Goal: Task Accomplishment & Management: Complete application form

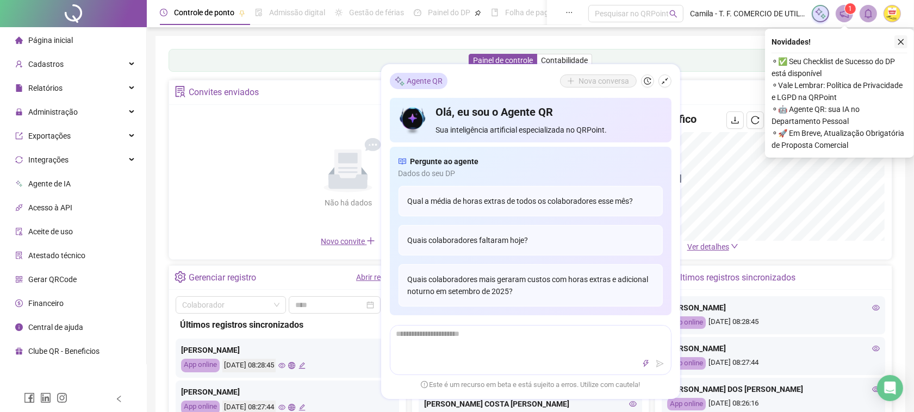
click at [902, 42] on icon "close" at bounding box center [901, 42] width 8 height 8
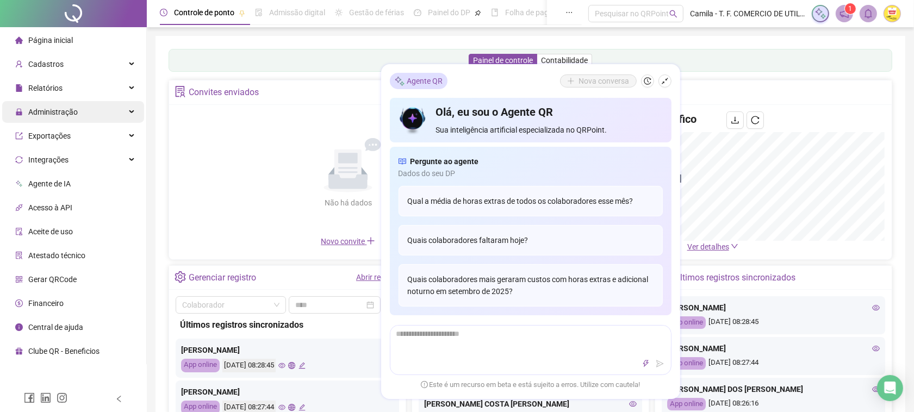
click at [38, 109] on span "Administração" at bounding box center [52, 112] width 49 height 9
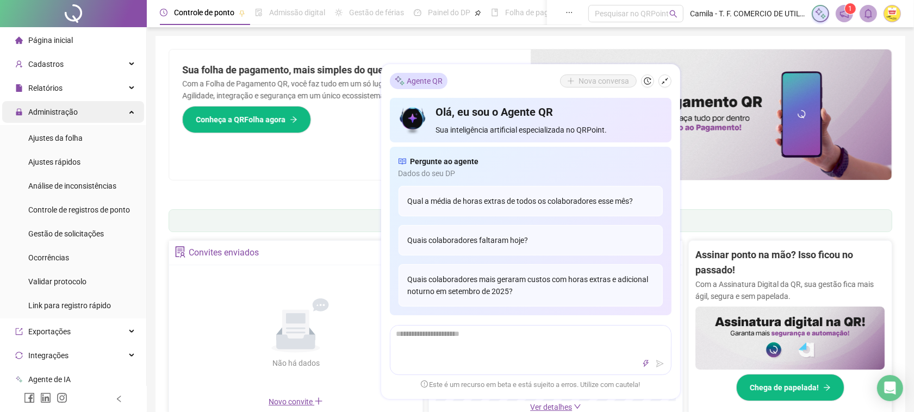
click at [80, 113] on div "Administração" at bounding box center [73, 112] width 142 height 22
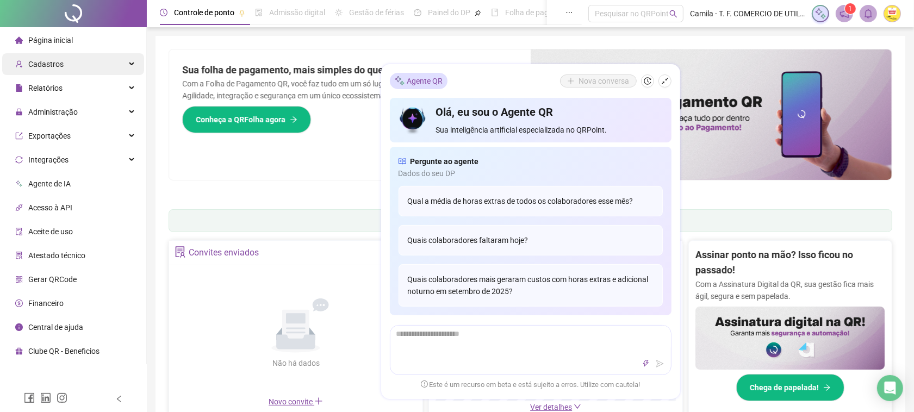
click at [77, 63] on div "Cadastros" at bounding box center [73, 64] width 142 height 22
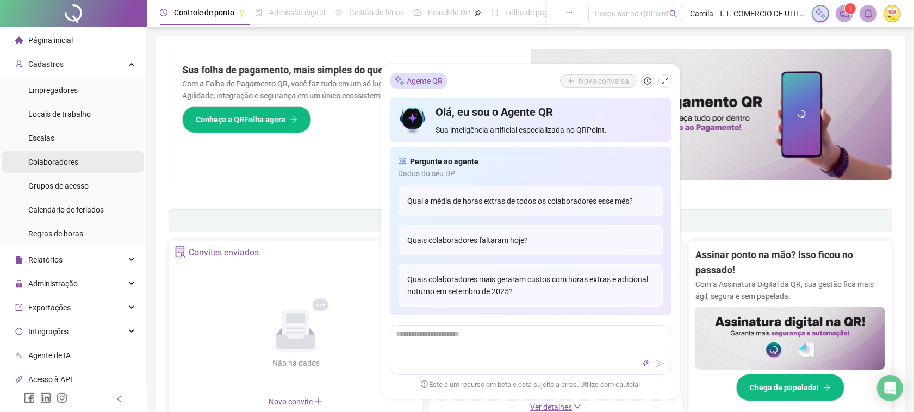
click at [59, 162] on span "Colaboradores" at bounding box center [53, 162] width 50 height 9
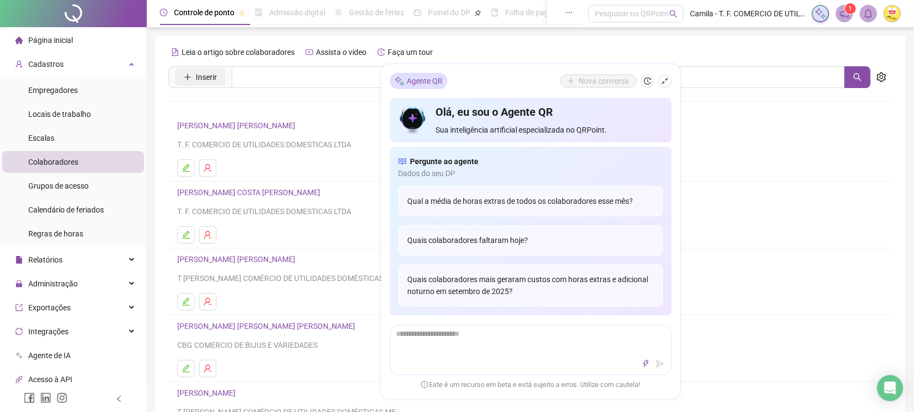
click at [202, 76] on span "Inserir" at bounding box center [206, 77] width 21 height 12
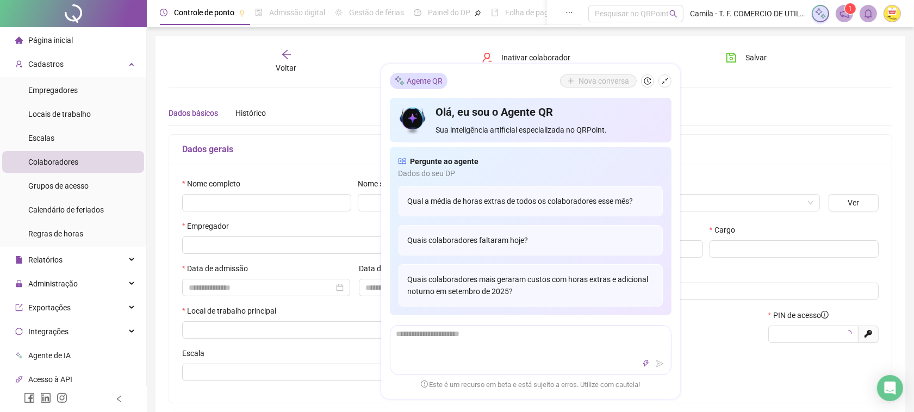
type input "*****"
click at [660, 74] on button "button" at bounding box center [664, 80] width 13 height 13
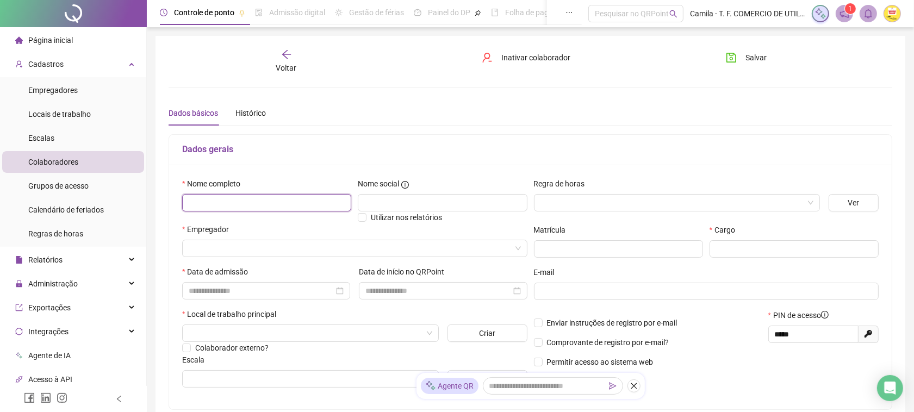
click at [244, 202] on input "text" at bounding box center [266, 202] width 169 height 17
type input "**********"
click at [212, 255] on input "search" at bounding box center [350, 248] width 322 height 16
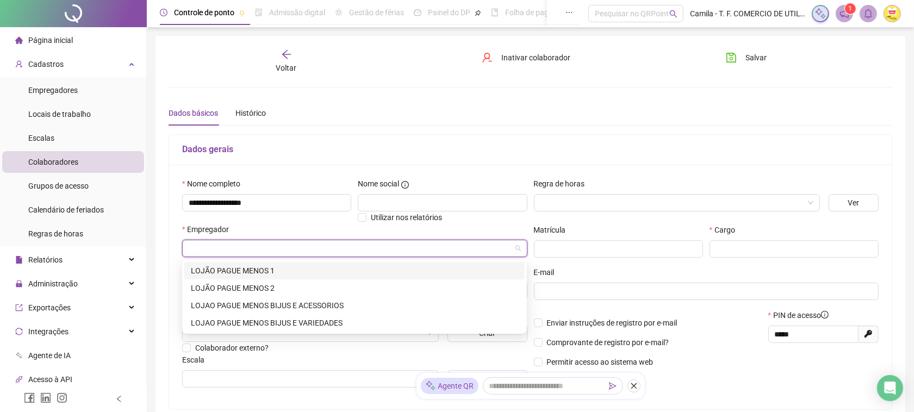
click at [259, 273] on div "LOJÃO PAGUE MENOS 1" at bounding box center [354, 271] width 327 height 12
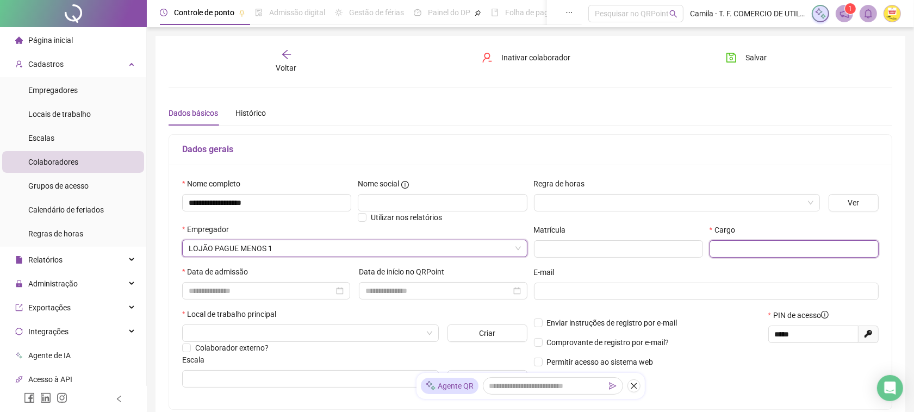
click at [724, 248] on input "text" at bounding box center [793, 248] width 169 height 17
type input "*********"
click at [207, 289] on input at bounding box center [261, 291] width 145 height 12
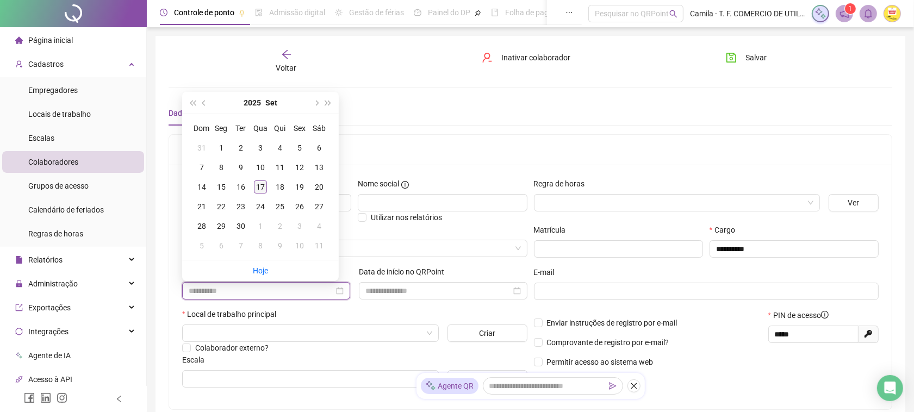
type input "**********"
click at [258, 184] on div "17" at bounding box center [260, 186] width 13 height 13
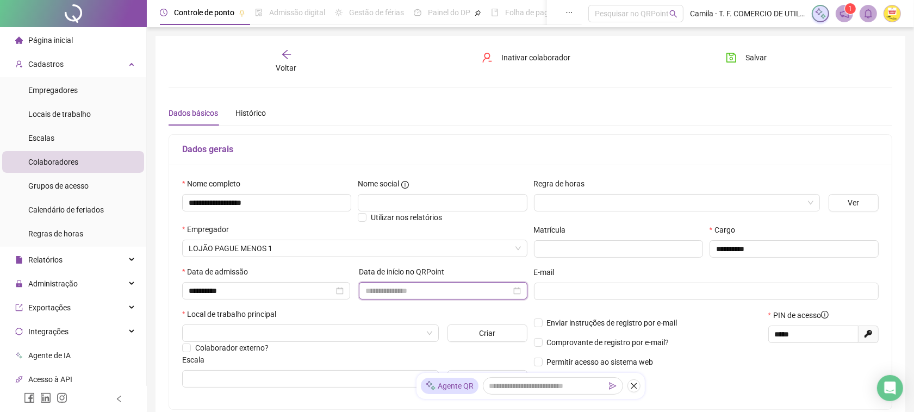
click at [397, 290] on input at bounding box center [437, 291] width 145 height 12
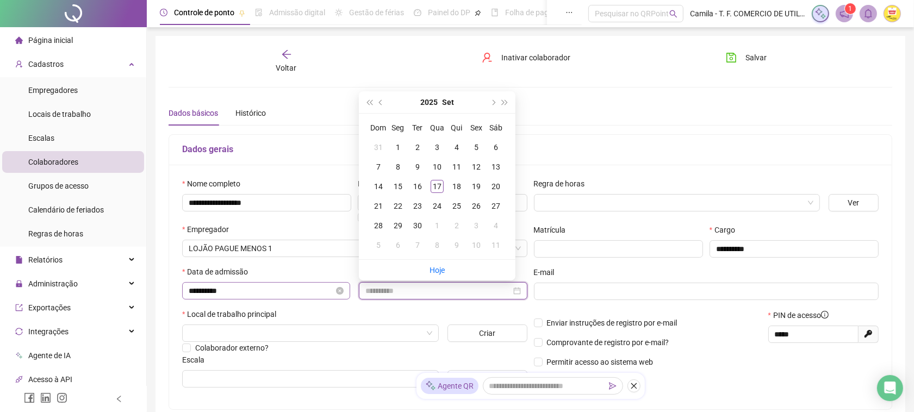
type input "**********"
click at [271, 294] on input "**********" at bounding box center [261, 291] width 145 height 12
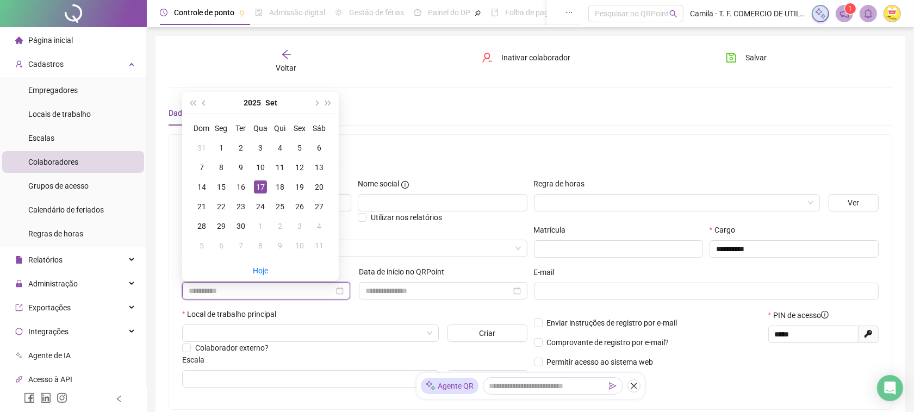
type input "**********"
click at [420, 283] on div at bounding box center [443, 290] width 168 height 17
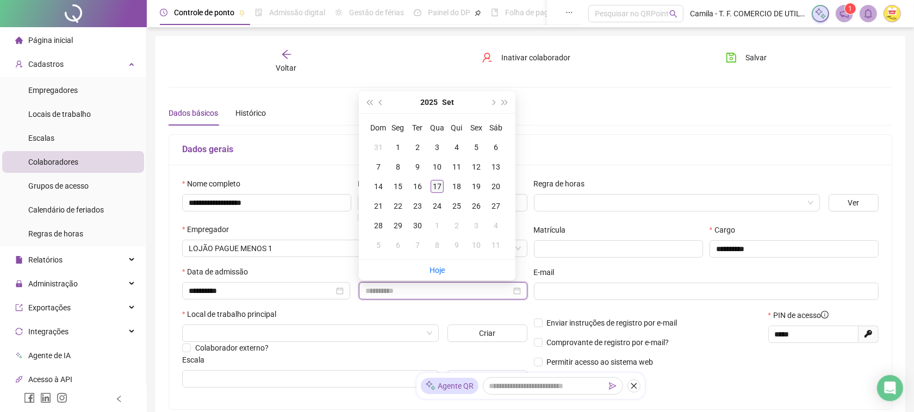
type input "**********"
click at [439, 185] on div "17" at bounding box center [437, 186] width 13 height 13
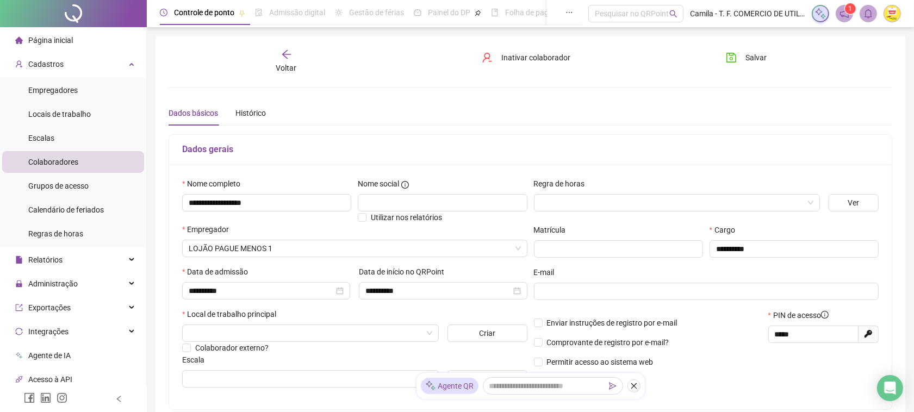
scroll to position [136, 0]
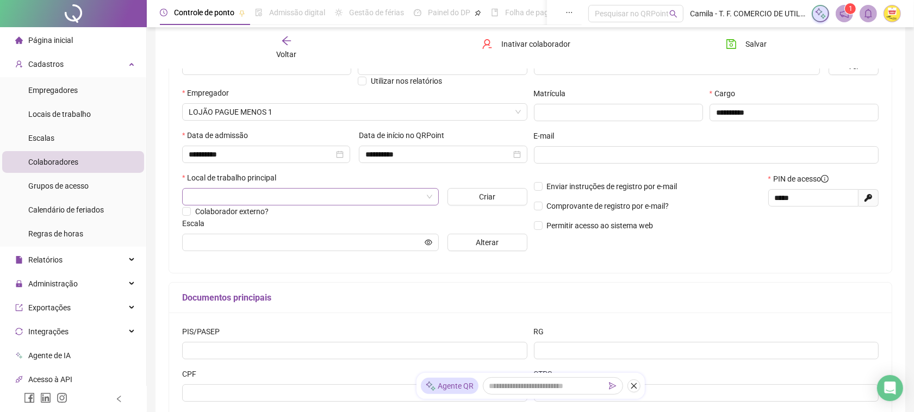
click at [229, 199] on input "search" at bounding box center [306, 197] width 234 height 16
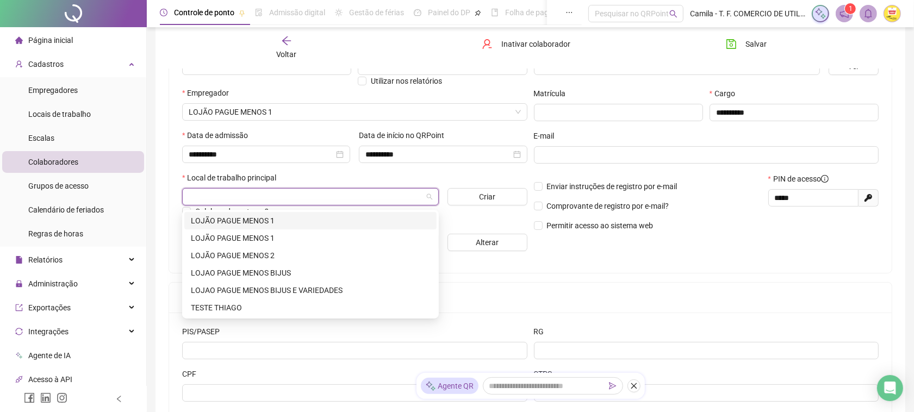
click at [208, 219] on div "LOJÃO PAGUE MENOS 1" at bounding box center [310, 221] width 239 height 12
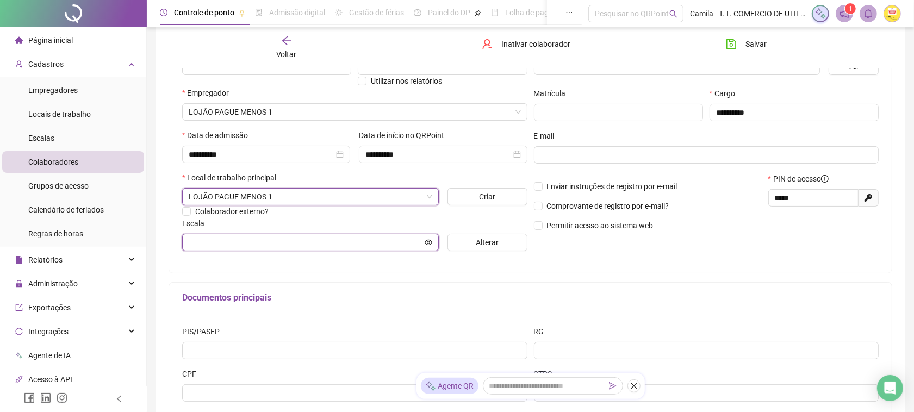
click at [371, 248] on input "text" at bounding box center [306, 242] width 234 height 12
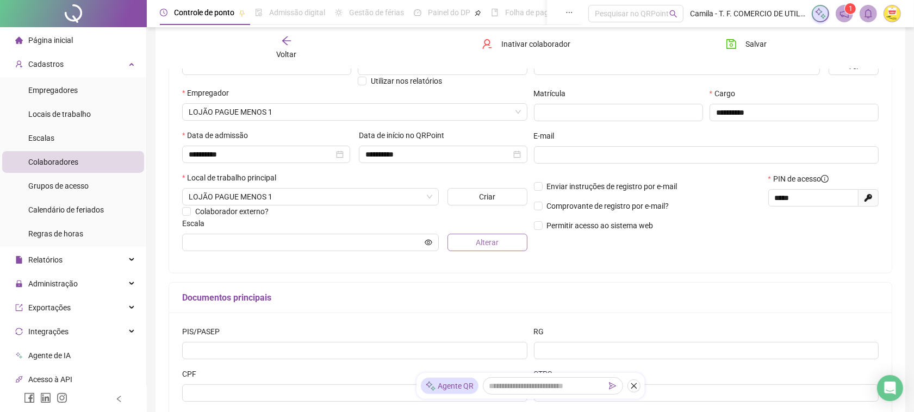
click at [470, 246] on button "Alterar" at bounding box center [487, 242] width 80 height 17
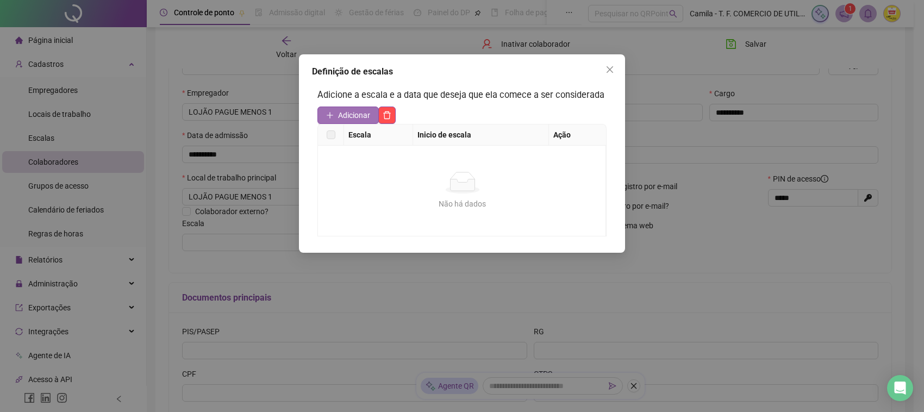
click at [352, 121] on span "Adicionar" at bounding box center [354, 115] width 32 height 12
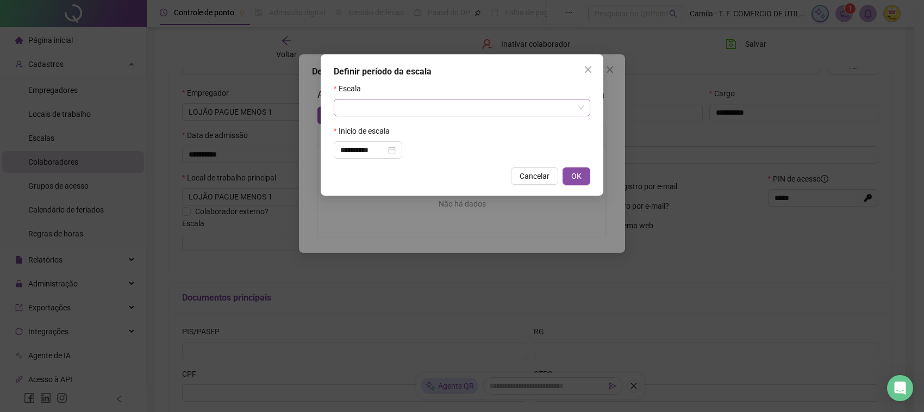
click at [379, 107] on input "search" at bounding box center [457, 107] width 234 height 16
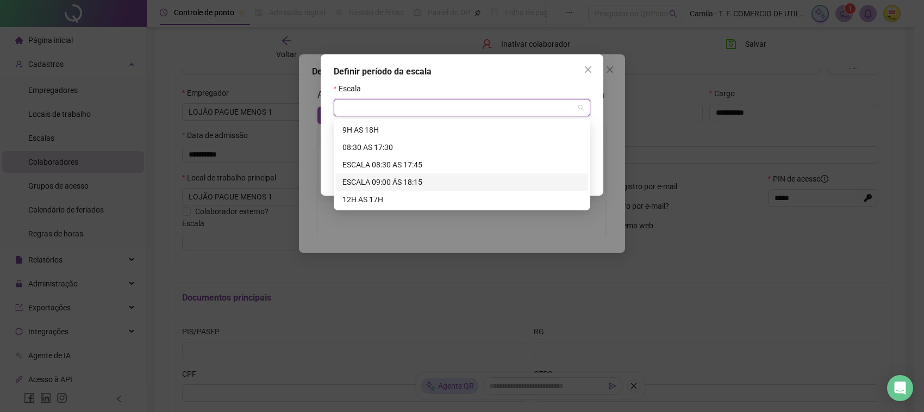
click at [379, 179] on div "ESCALA 09:00 ÁS 18:15" at bounding box center [461, 182] width 239 height 12
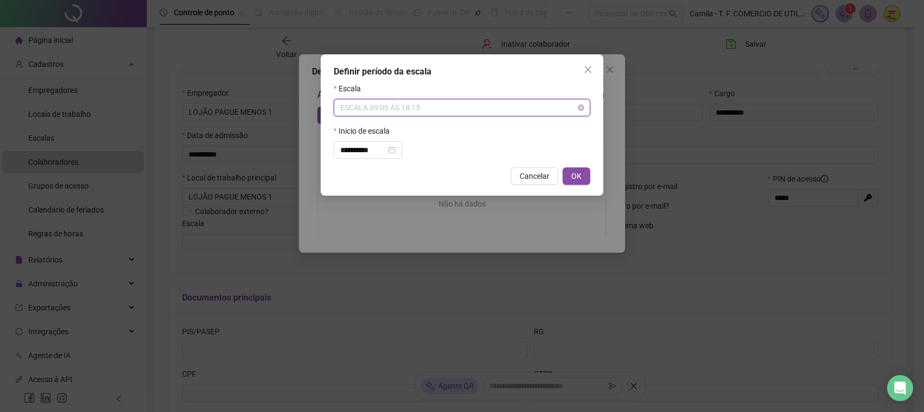
click at [424, 102] on span "ESCALA 09:00 ÁS 18:15" at bounding box center [462, 107] width 244 height 16
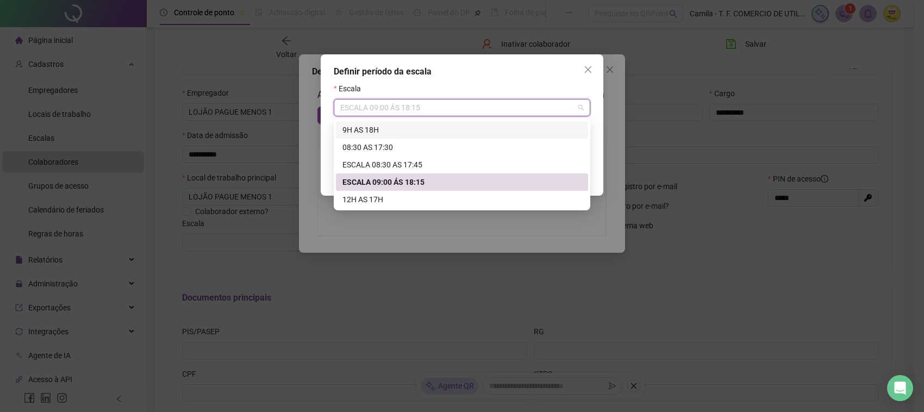
click at [367, 128] on div "9H AS 18H" at bounding box center [461, 130] width 239 height 12
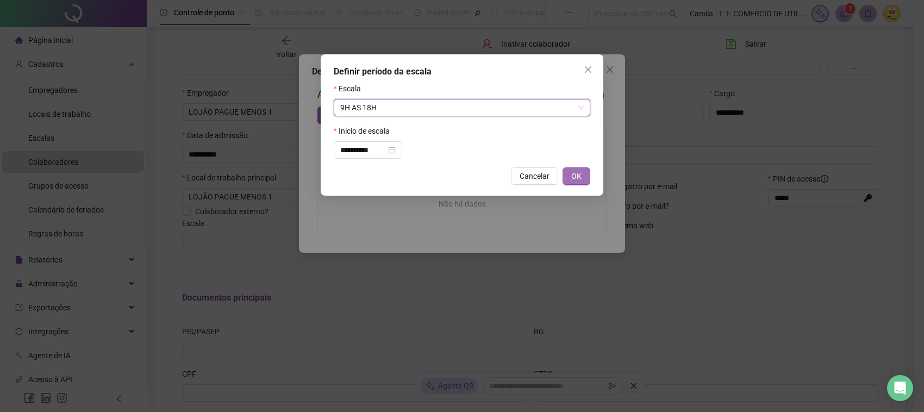
click at [575, 178] on span "OK" at bounding box center [576, 176] width 10 height 12
type input "*********"
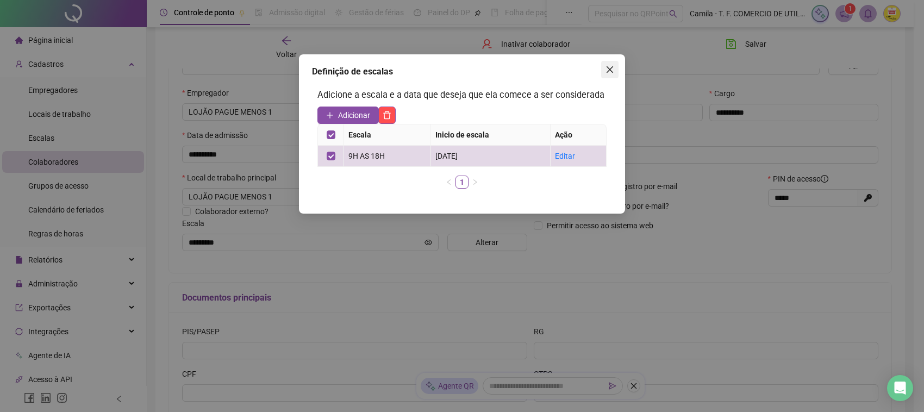
click at [602, 65] on span "Close" at bounding box center [609, 69] width 17 height 9
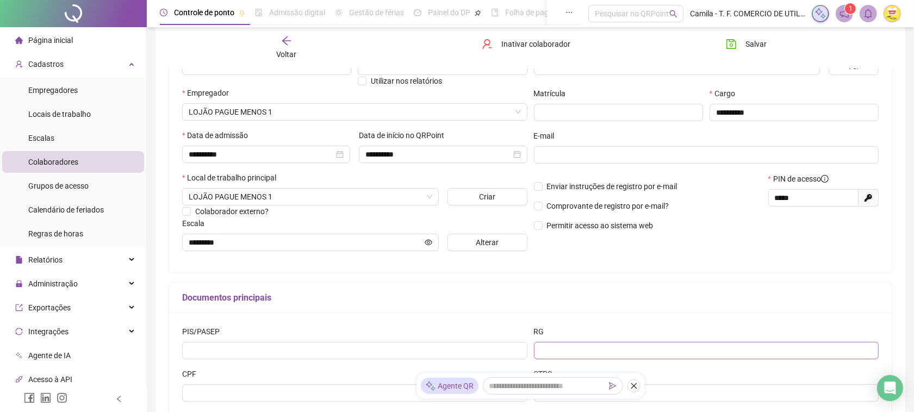
scroll to position [237, 0]
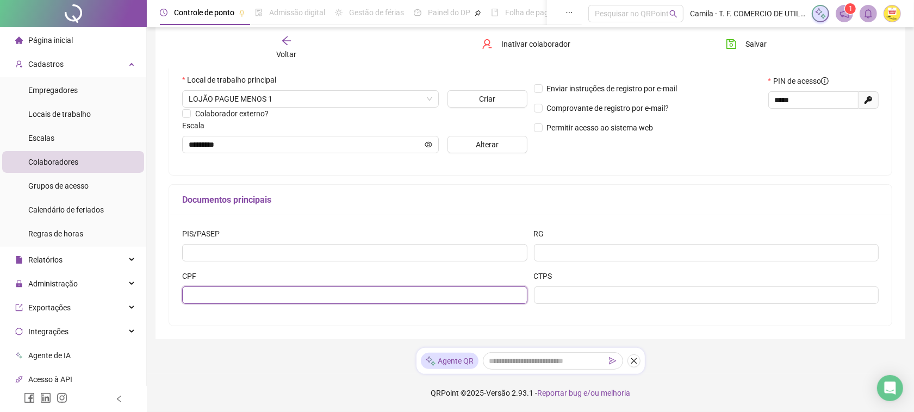
click at [211, 289] on input "text" at bounding box center [354, 294] width 345 height 17
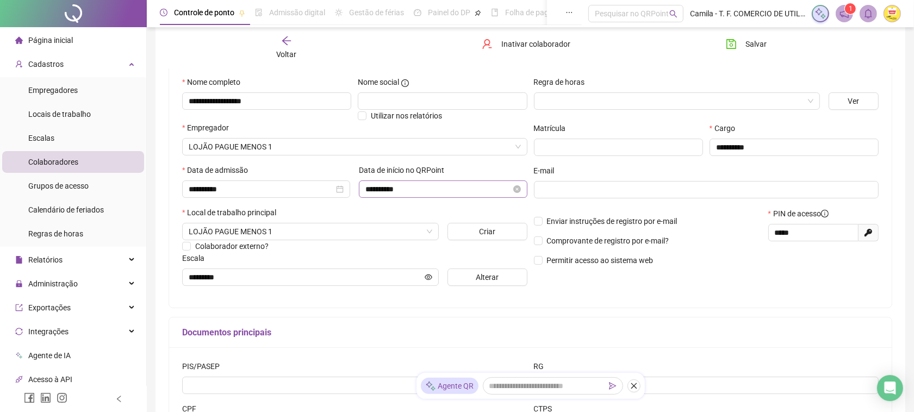
scroll to position [0, 0]
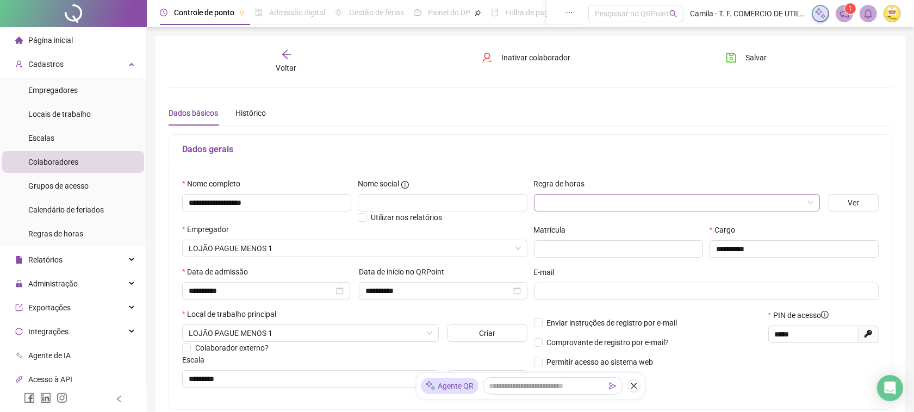
type input "**********"
click at [663, 199] on input "search" at bounding box center [671, 203] width 263 height 16
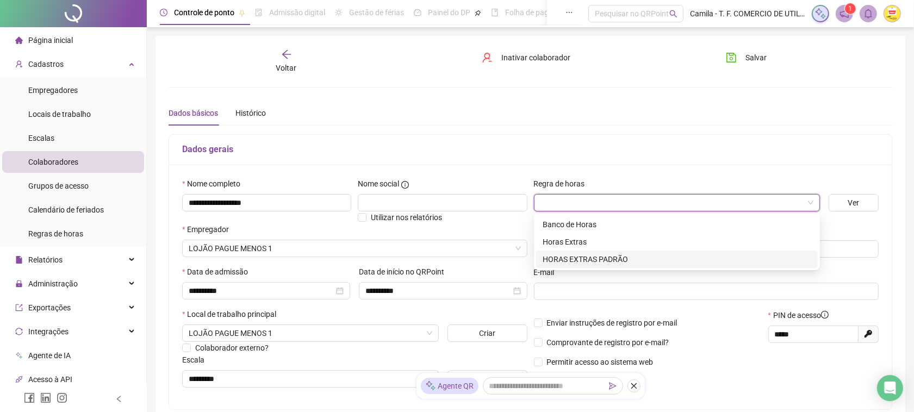
click at [596, 262] on div "HORAS EXTRAS PADRÃO" at bounding box center [676, 259] width 269 height 12
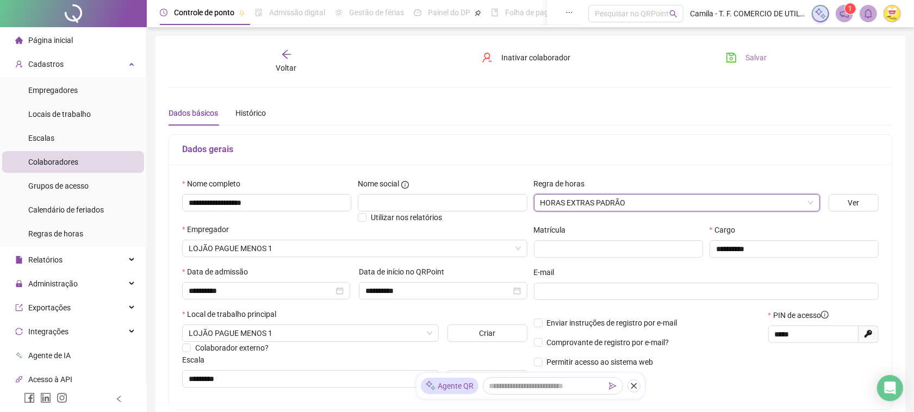
click at [746, 56] on span "Salvar" at bounding box center [755, 58] width 21 height 12
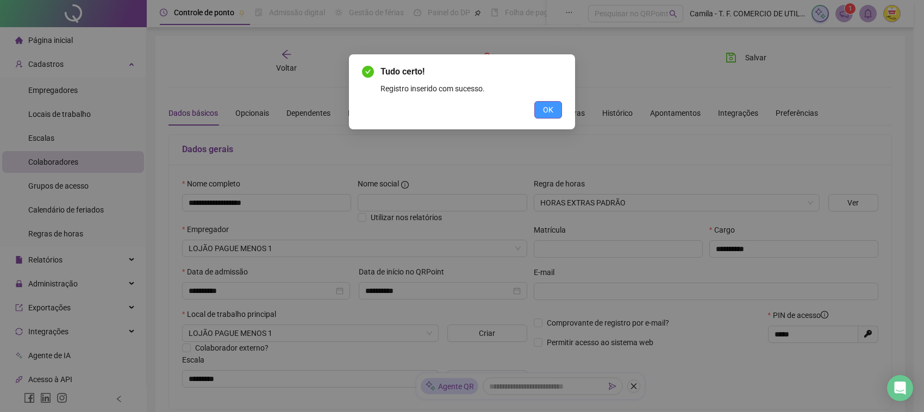
click at [550, 112] on span "OK" at bounding box center [548, 110] width 10 height 12
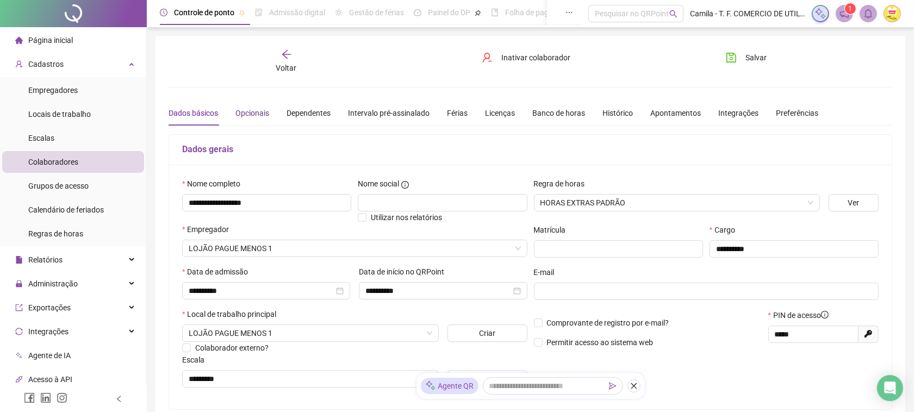
click at [253, 112] on div "Opcionais" at bounding box center [252, 113] width 34 height 12
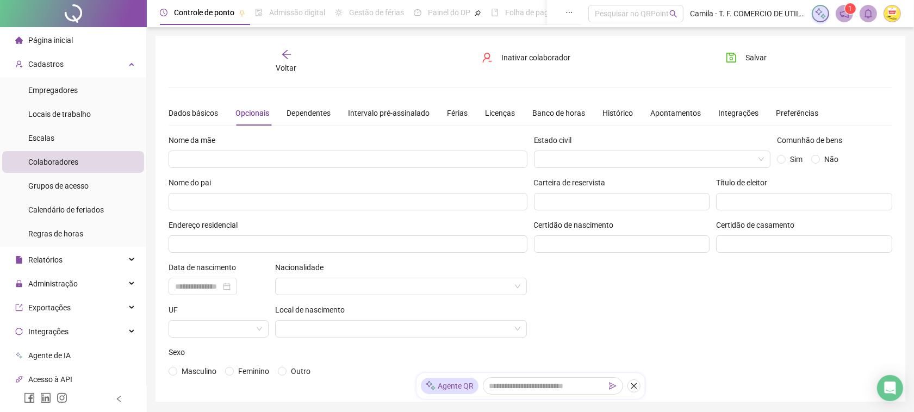
click at [288, 109] on div "Dados básicos Opcionais Dependentes Intervalo pré-assinalado Férias Licenças Ba…" at bounding box center [494, 113] width 650 height 25
click at [317, 110] on div "Dependentes" at bounding box center [308, 113] width 44 height 12
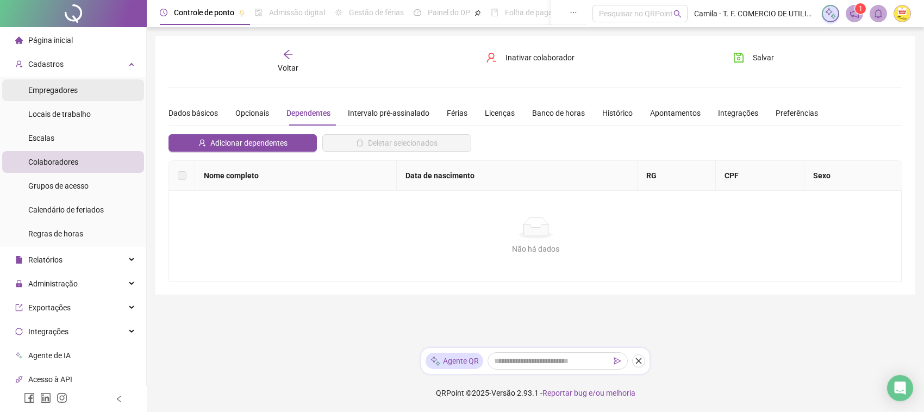
click at [63, 88] on span "Empregadores" at bounding box center [52, 90] width 49 height 9
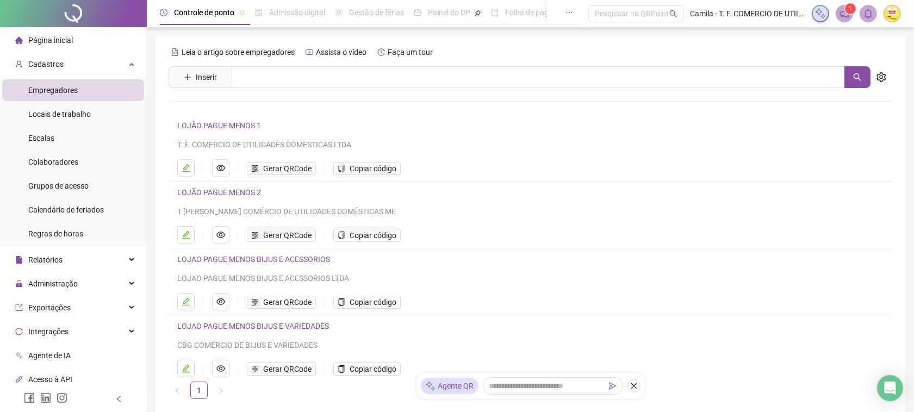
click at [224, 123] on link "LOJÃO PAGUE MENOS 1" at bounding box center [219, 125] width 84 height 9
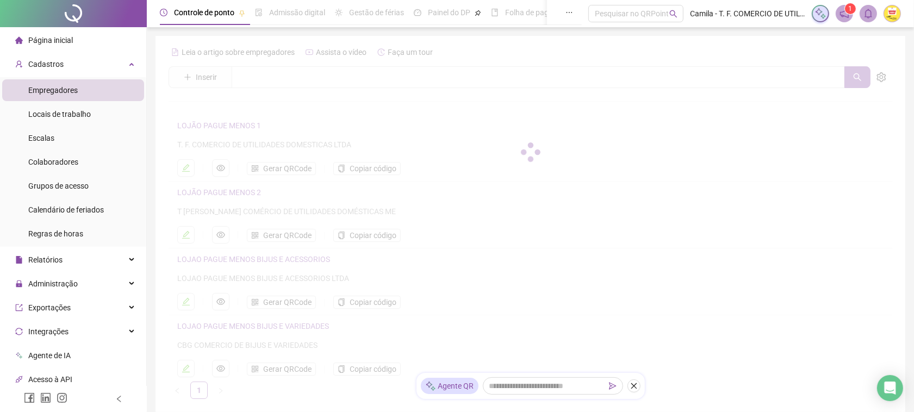
click at [224, 123] on div at bounding box center [531, 151] width 724 height 217
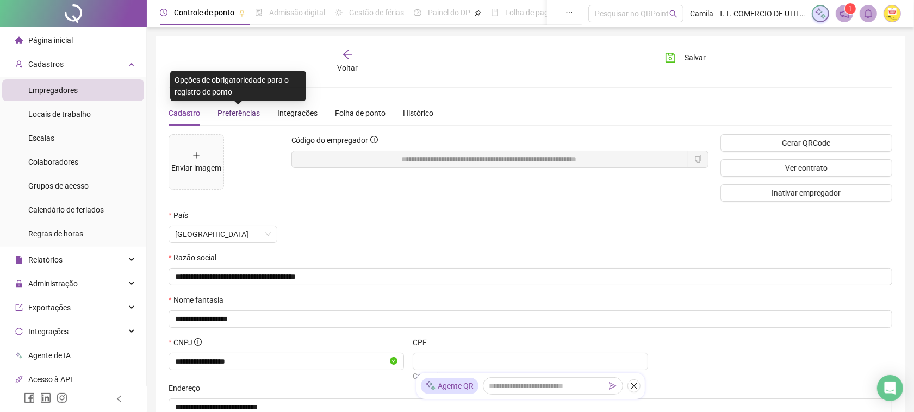
click at [239, 111] on span "Preferências" at bounding box center [238, 113] width 42 height 9
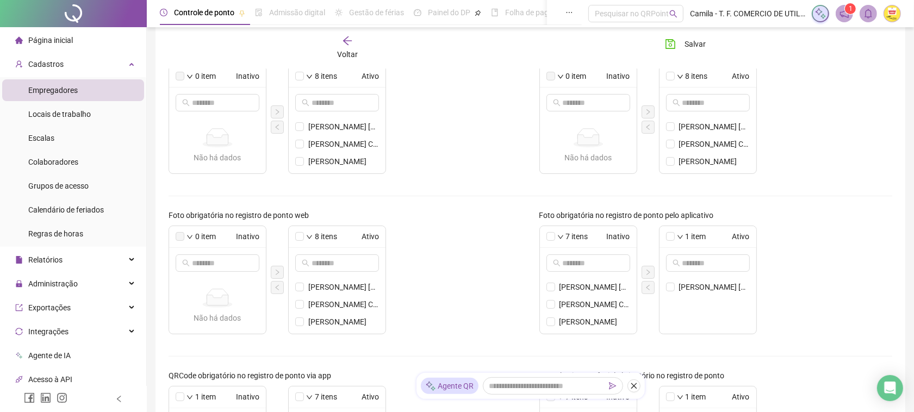
scroll to position [272, 0]
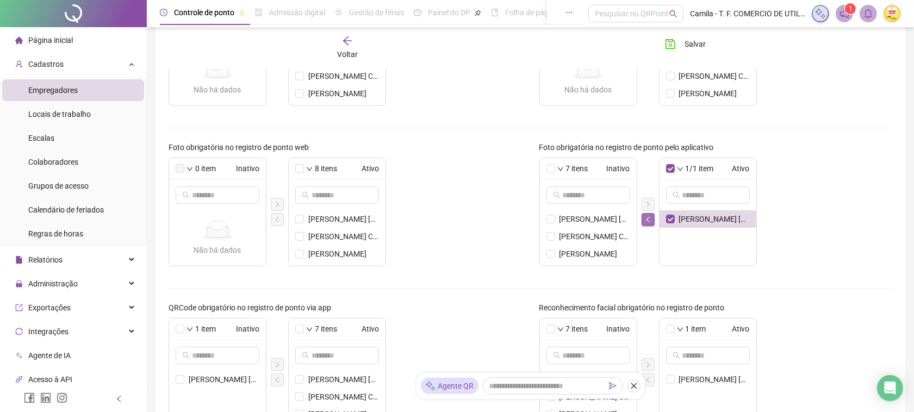
click at [647, 219] on icon "left" at bounding box center [647, 219] width 3 height 5
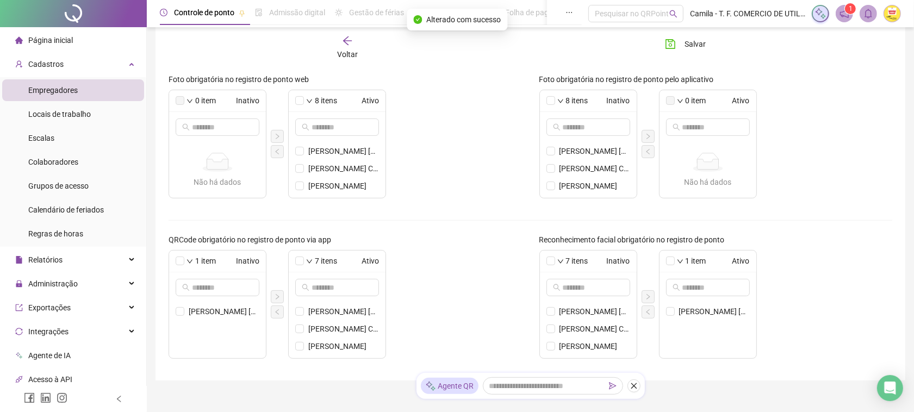
scroll to position [381, 0]
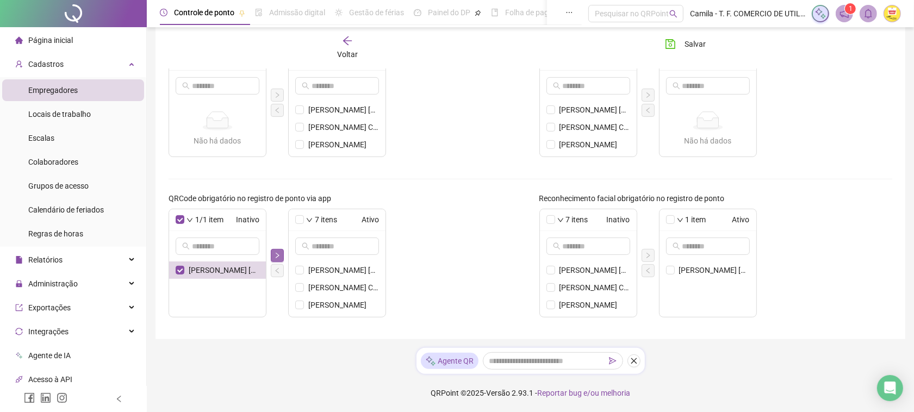
click at [277, 254] on icon "right" at bounding box center [277, 255] width 7 height 7
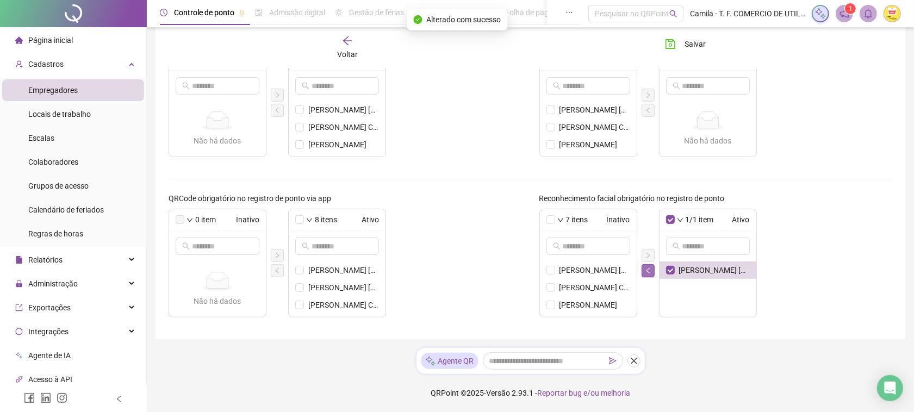
click at [646, 273] on icon "left" at bounding box center [648, 270] width 7 height 7
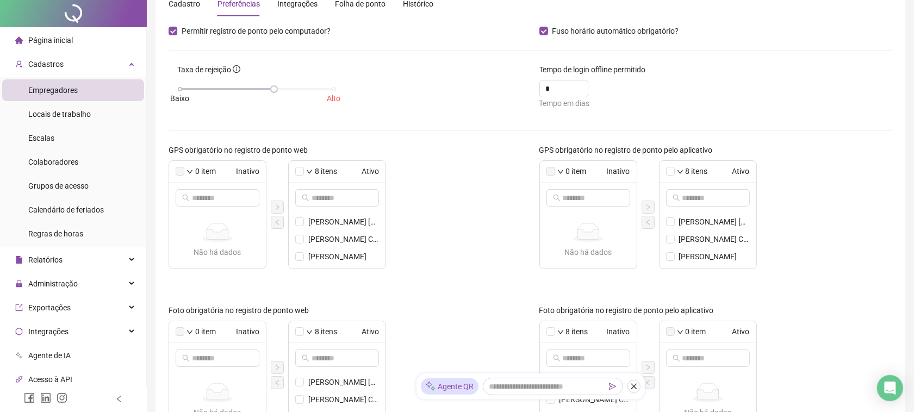
scroll to position [0, 0]
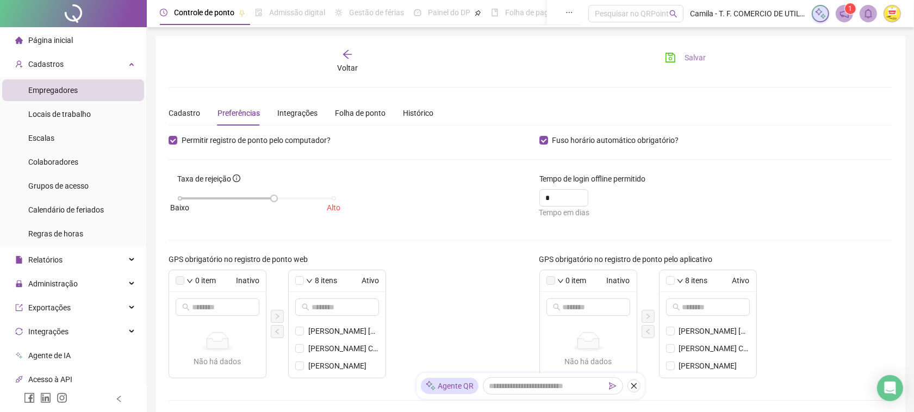
click at [684, 60] on span "Salvar" at bounding box center [694, 58] width 21 height 12
